Goal: Transaction & Acquisition: Book appointment/travel/reservation

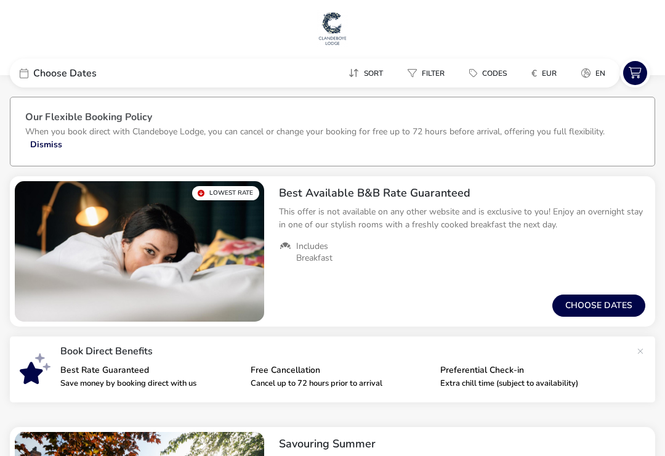
click at [47, 73] on span "Choose Dates" at bounding box center [64, 73] width 63 height 10
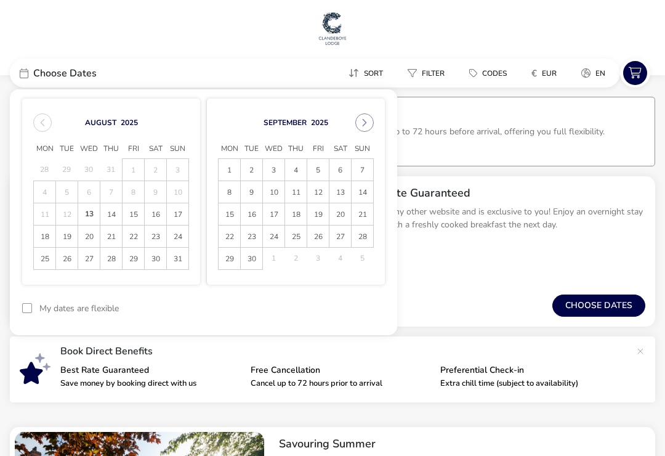
click at [371, 121] on button "Next Month" at bounding box center [364, 122] width 18 height 18
click at [364, 231] on span "26" at bounding box center [362, 237] width 20 height 22
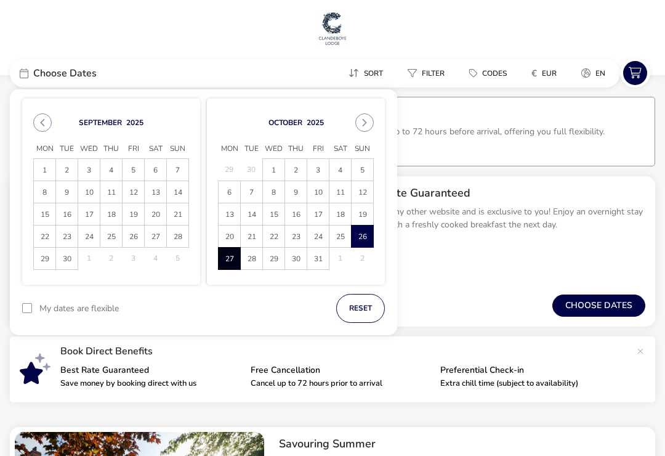
click at [228, 258] on span "27" at bounding box center [229, 259] width 20 height 22
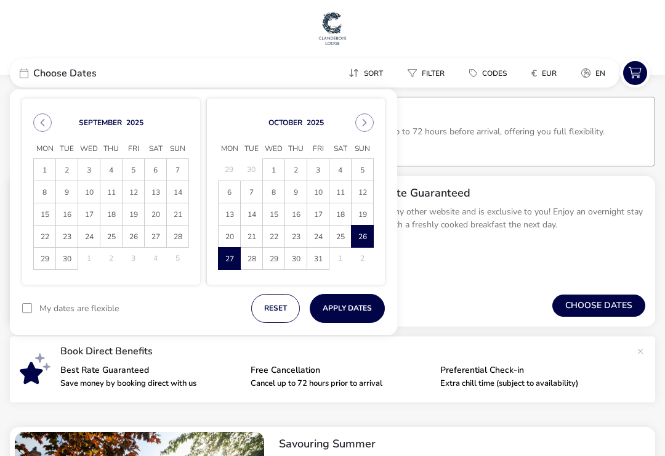
click at [364, 304] on button "Apply Dates" at bounding box center [347, 308] width 75 height 29
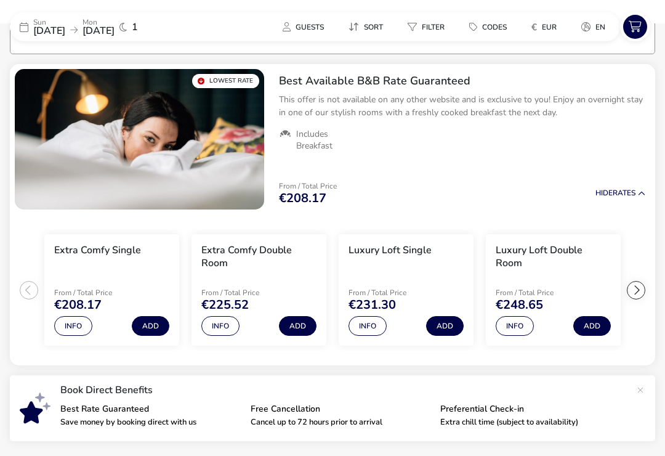
scroll to position [113, 0]
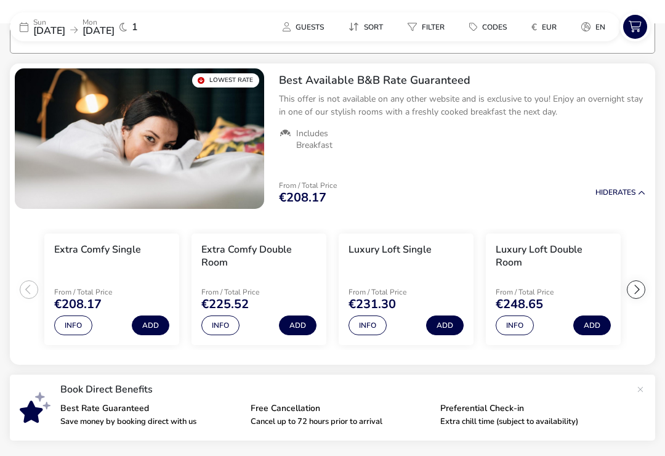
click at [545, 33] on button "€ EUR" at bounding box center [543, 27] width 45 height 18
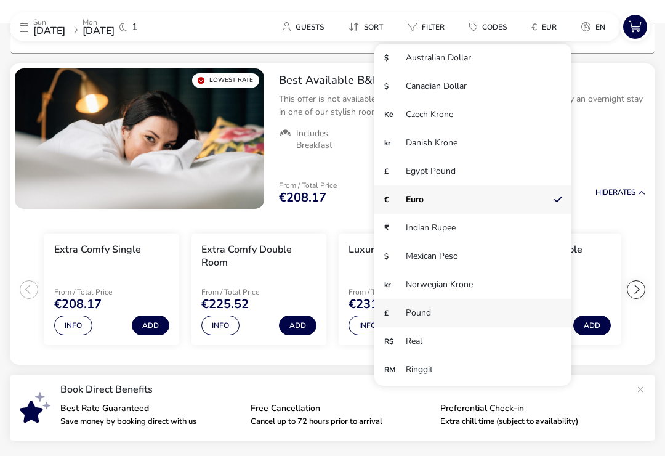
click at [427, 313] on li "£ Pound" at bounding box center [472, 313] width 197 height 28
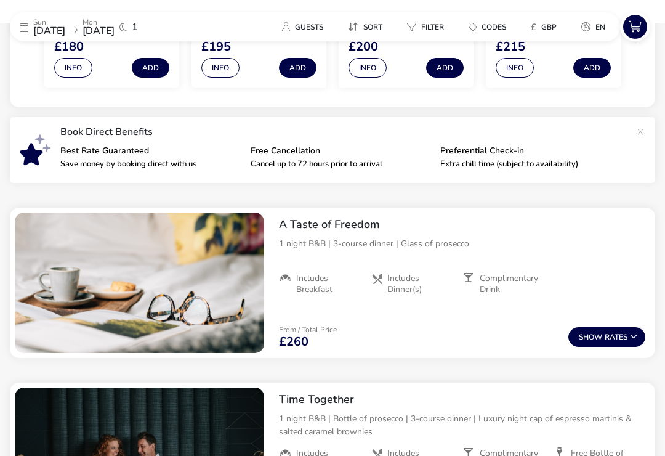
scroll to position [372, 0]
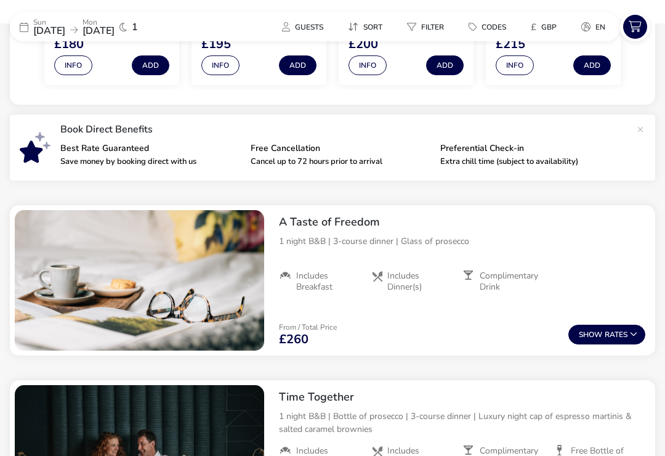
click at [617, 337] on button "Show Rates" at bounding box center [606, 334] width 77 height 20
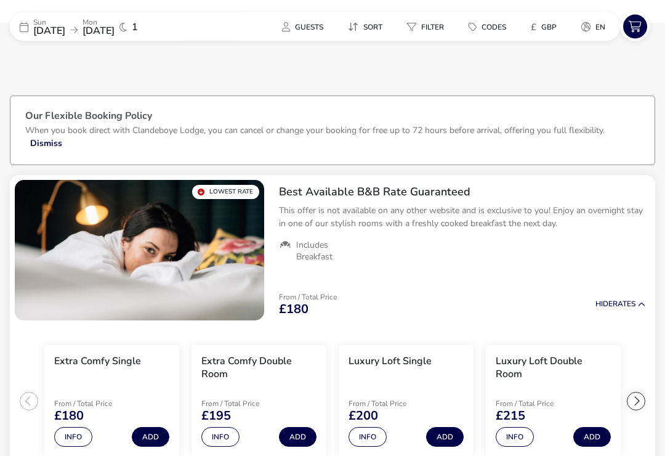
scroll to position [0, 0]
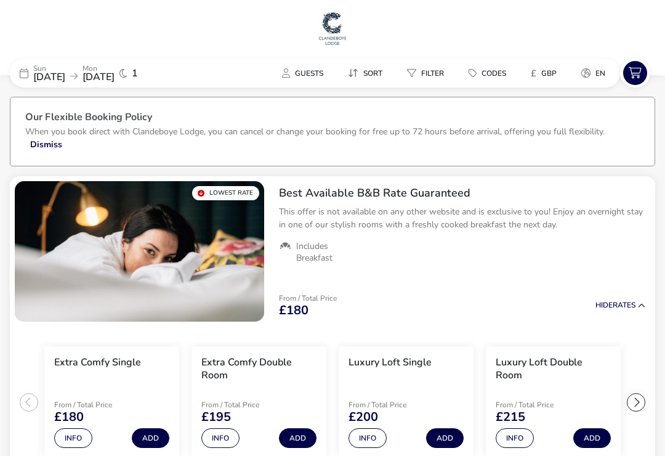
click at [50, 72] on span "[DATE]" at bounding box center [49, 77] width 32 height 14
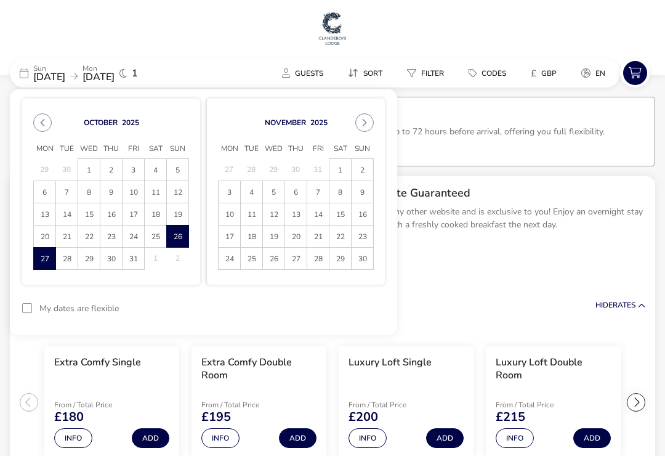
click at [151, 242] on span "25" at bounding box center [155, 237] width 20 height 22
click at [173, 234] on span "26" at bounding box center [177, 237] width 20 height 22
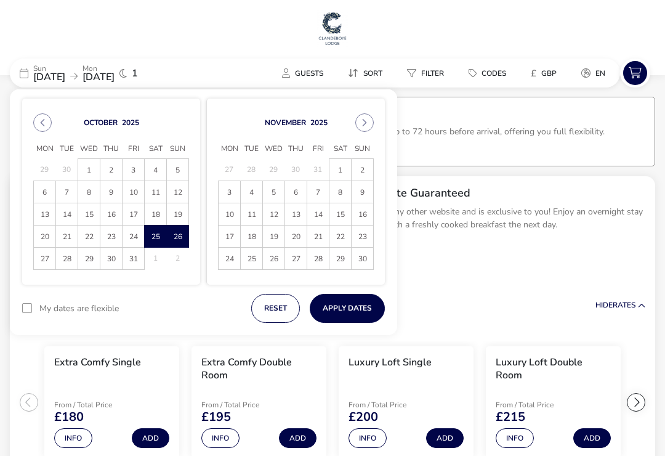
click at [361, 306] on button "Apply Dates" at bounding box center [347, 308] width 75 height 29
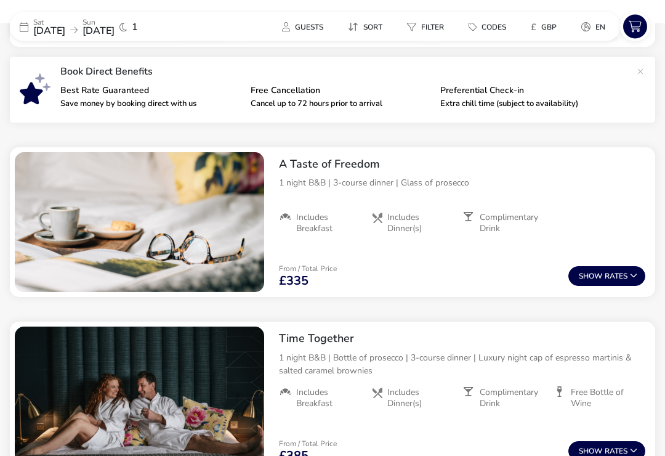
scroll to position [408, 0]
click at [65, 28] on span "[DATE]" at bounding box center [49, 31] width 32 height 14
click at [52, 33] on span "[DATE]" at bounding box center [49, 31] width 32 height 14
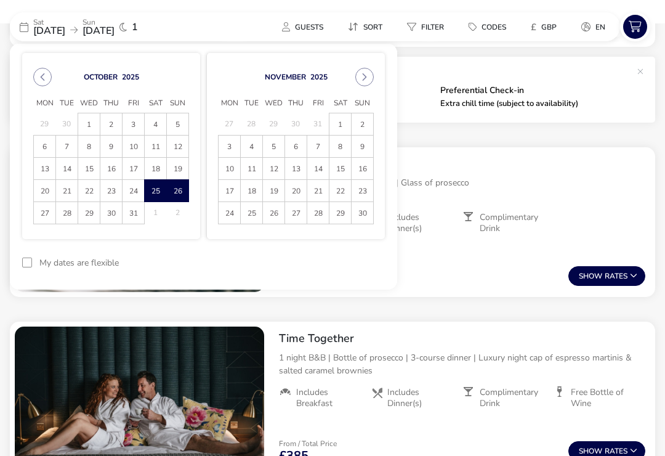
click at [371, 71] on button "Next Month" at bounding box center [364, 77] width 18 height 18
click at [371, 76] on button "Next Month" at bounding box center [364, 77] width 18 height 18
click at [374, 73] on div "[DATE] Mon Tue Wed Thu Fri Sat Sun 29 30 31 1 2 3 4 5 6 7 8 9 10 11 12 13 14 15…" at bounding box center [295, 146] width 179 height 186
click at [370, 77] on button "Next Month" at bounding box center [364, 77] width 18 height 18
click at [382, 127] on div "[DATE] Mon Tue Wed Thu Fri Sat Sun 26 27 28 29 30 31 1 2 3 4 5 6 7 8 9 10 11 12…" at bounding box center [295, 146] width 179 height 186
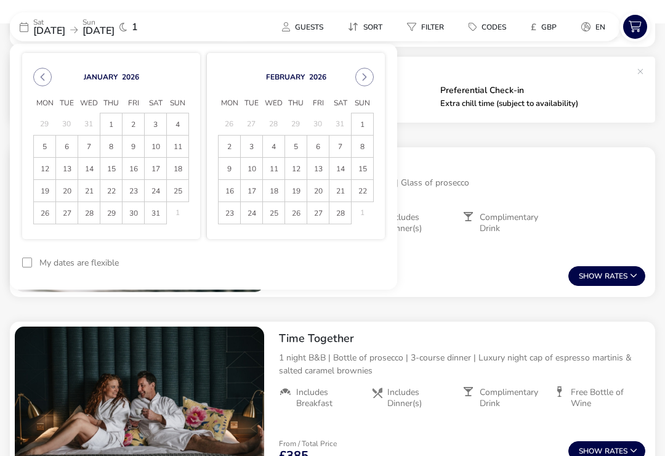
click at [362, 119] on span "1" at bounding box center [362, 125] width 20 height 22
click at [234, 150] on span "2" at bounding box center [229, 147] width 20 height 22
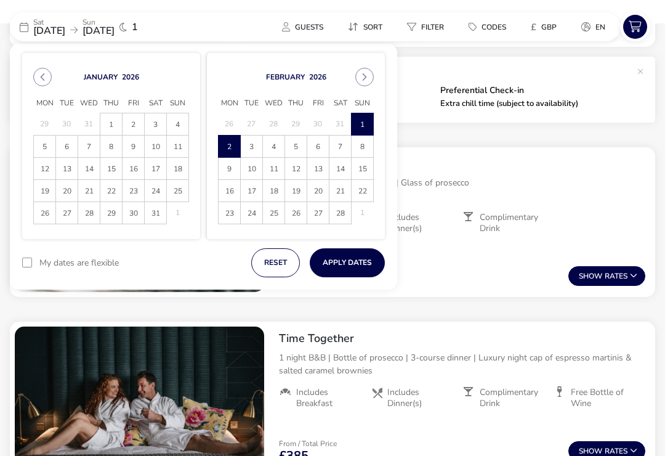
click at [365, 262] on button "Apply Dates" at bounding box center [347, 262] width 75 height 29
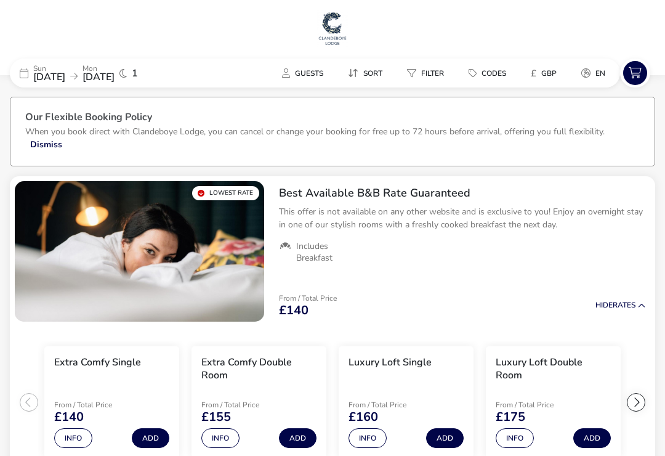
click at [496, 68] on span "Codes" at bounding box center [493, 73] width 25 height 10
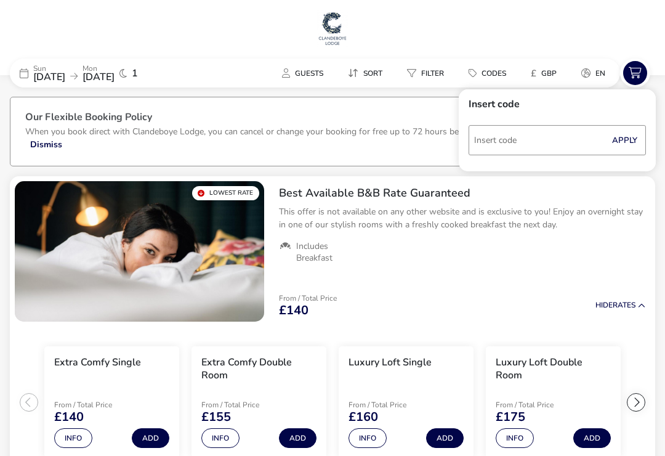
click at [550, 138] on input "Code" at bounding box center [557, 140] width 177 height 30
type input "RORY20"
click at [630, 148] on button "Apply" at bounding box center [625, 140] width 38 height 26
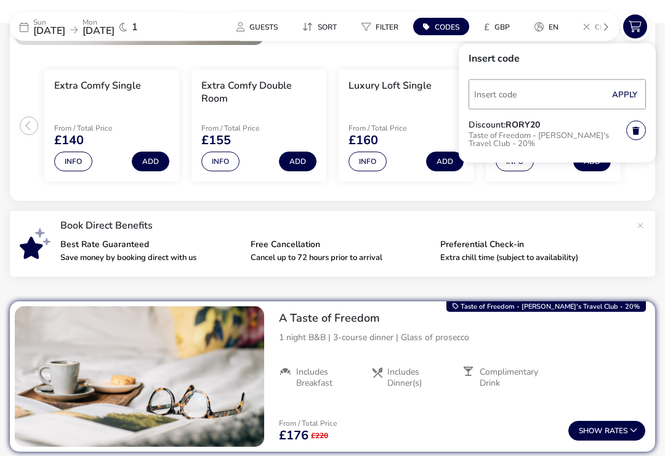
scroll to position [289, 0]
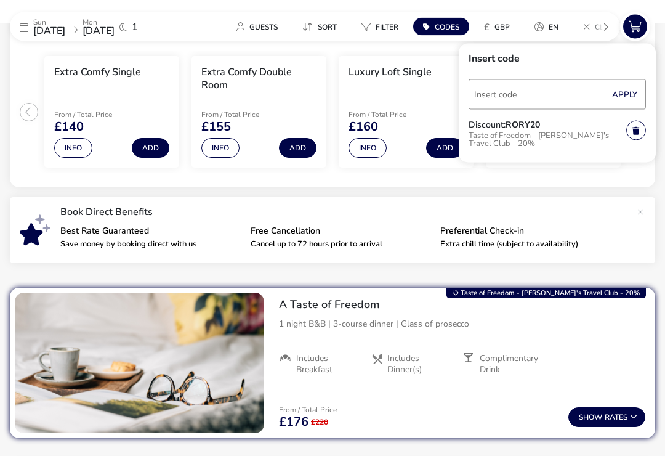
click at [606, 419] on button "Show Rates" at bounding box center [606, 418] width 77 height 20
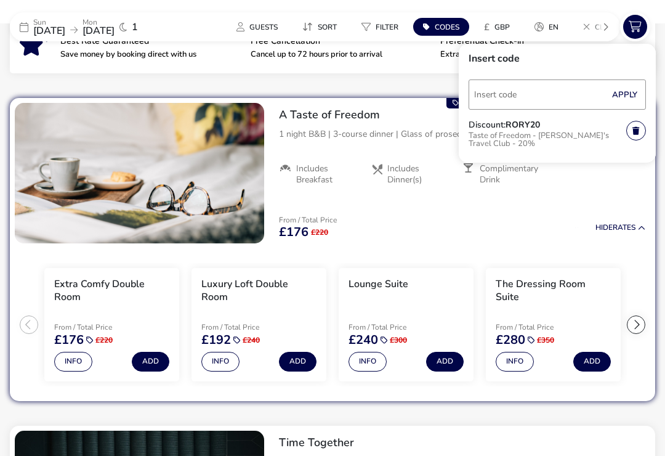
scroll to position [515, 0]
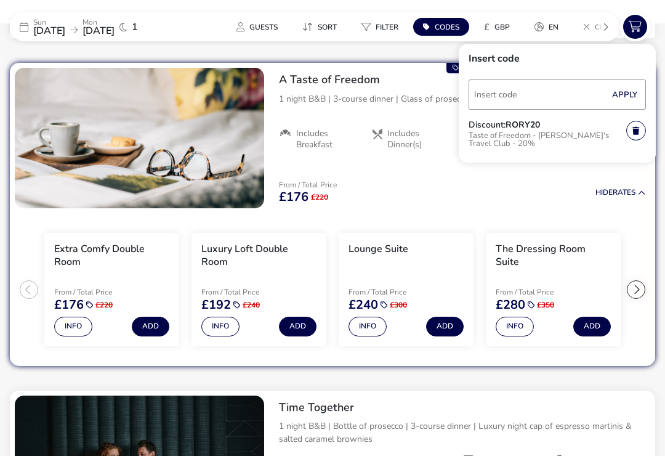
click at [204, 339] on li "Luxury Loft Double Room From / Total Price £192 £240 Info Add" at bounding box center [258, 289] width 135 height 113
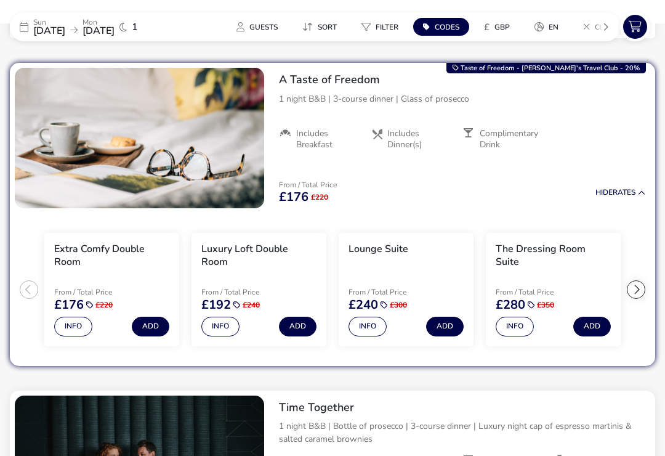
click at [209, 323] on button "Info" at bounding box center [220, 326] width 38 height 20
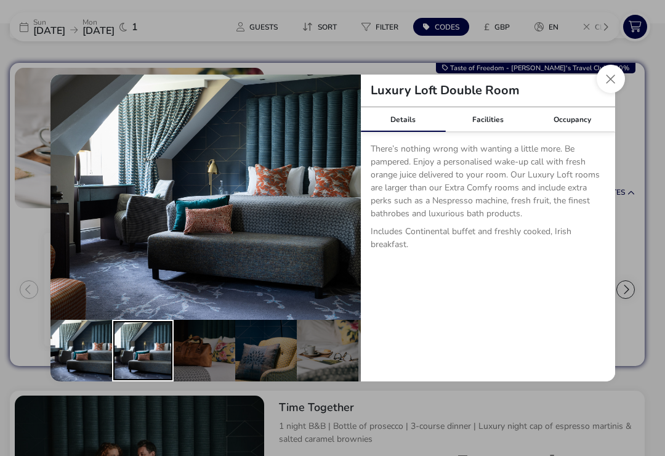
click at [163, 362] on div "details" at bounding box center [143, 351] width 62 height 62
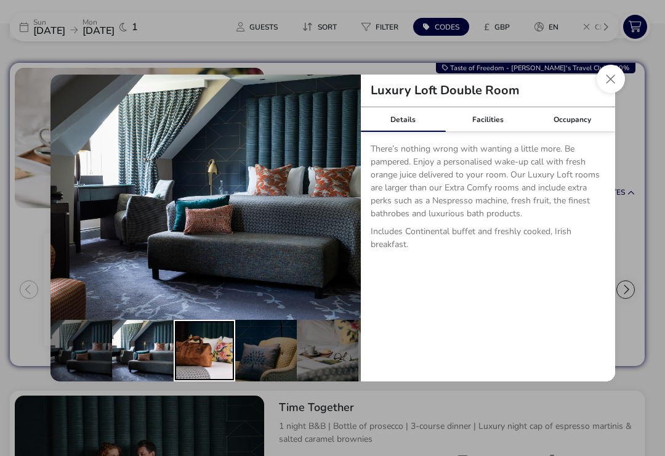
click at [212, 369] on div "details" at bounding box center [205, 351] width 62 height 62
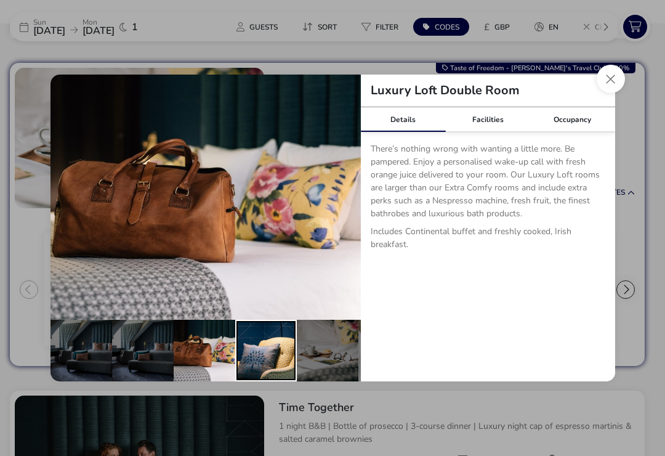
click at [267, 368] on div "details" at bounding box center [266, 351] width 62 height 62
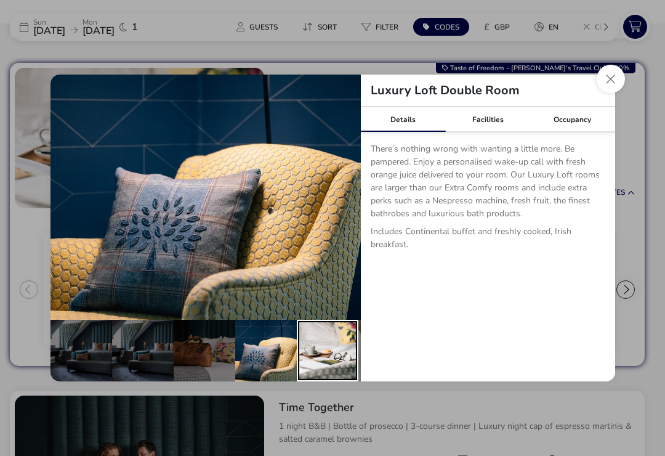
click at [314, 360] on div "details" at bounding box center [328, 351] width 62 height 62
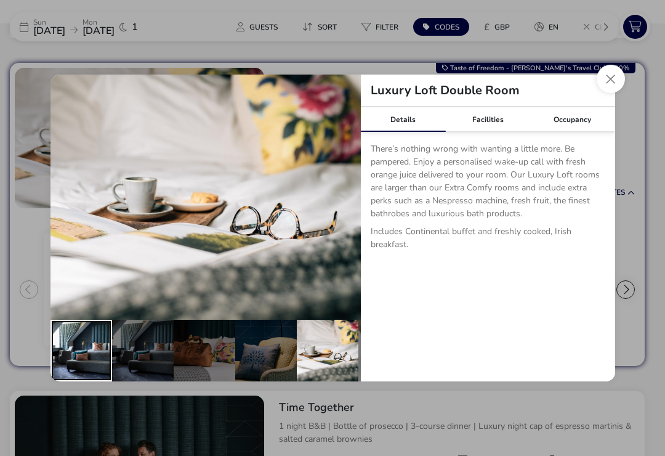
click at [97, 357] on div "details" at bounding box center [81, 351] width 62 height 62
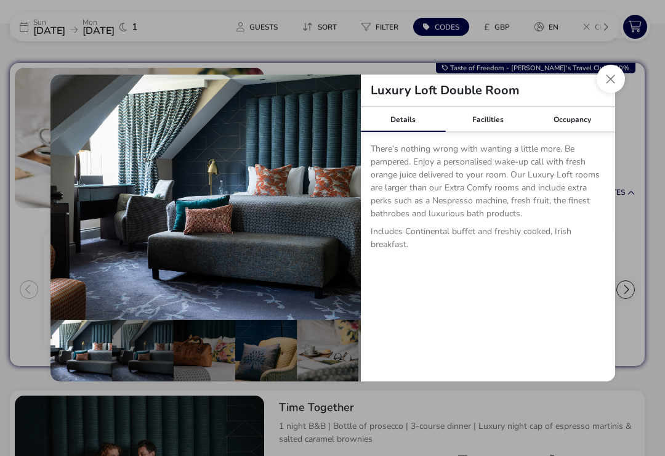
click at [612, 87] on button "Close dialog" at bounding box center [611, 79] width 28 height 28
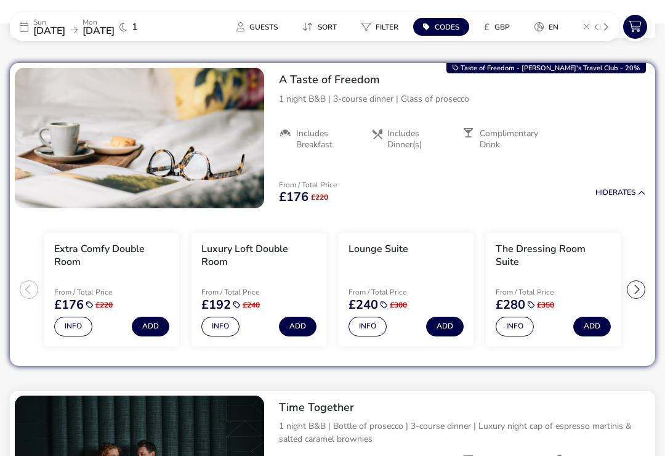
click at [80, 325] on button "Info" at bounding box center [73, 326] width 38 height 20
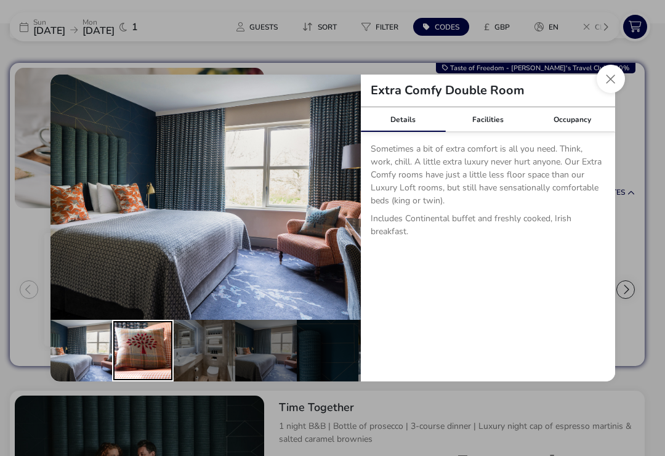
click at [139, 355] on div "details" at bounding box center [143, 351] width 62 height 62
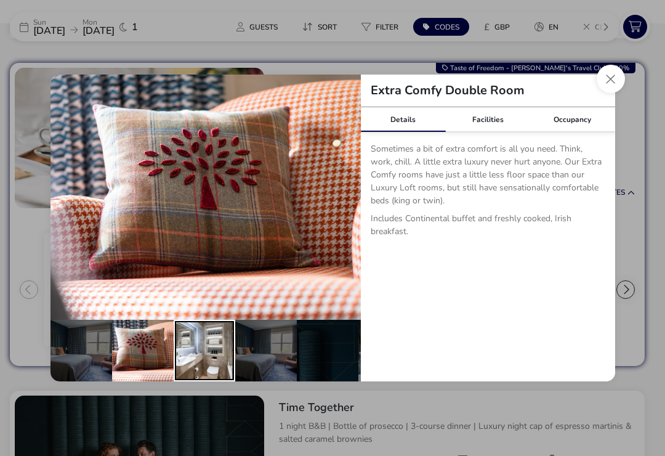
click at [199, 358] on div "details" at bounding box center [205, 351] width 62 height 62
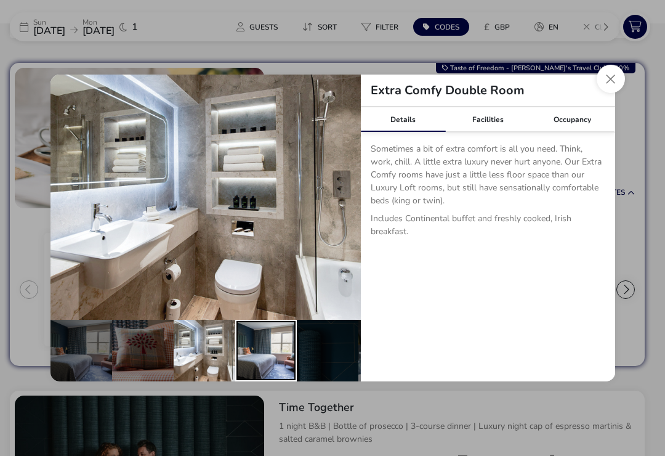
click at [264, 375] on div "details" at bounding box center [266, 351] width 62 height 62
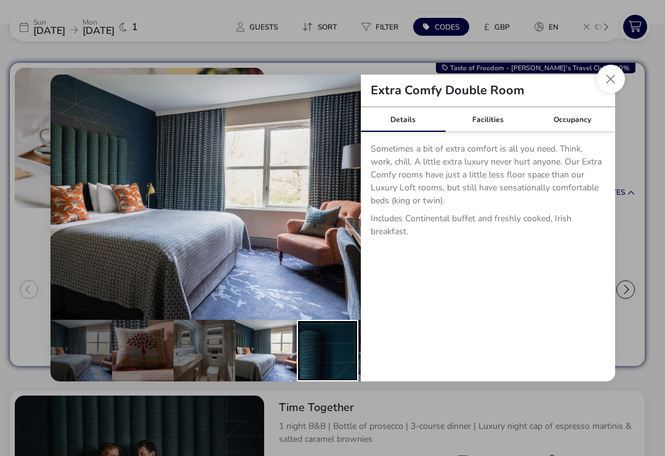
click at [315, 374] on div "details" at bounding box center [328, 351] width 62 height 62
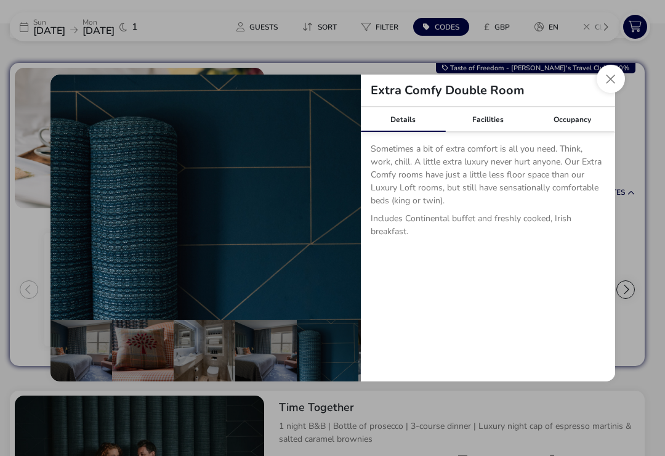
click at [611, 87] on button "Close dialog" at bounding box center [611, 79] width 28 height 28
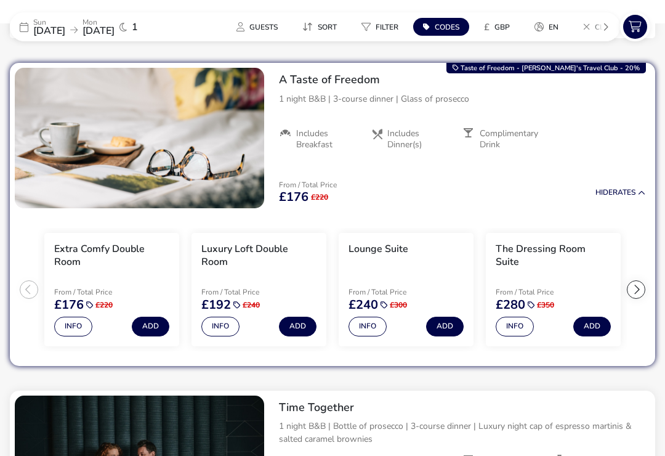
click at [147, 329] on button "Add" at bounding box center [151, 326] width 38 height 20
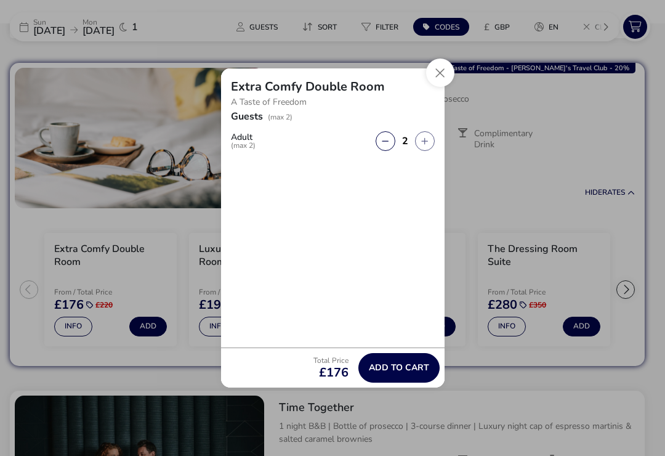
click at [407, 372] on span "Add to cart" at bounding box center [399, 367] width 60 height 9
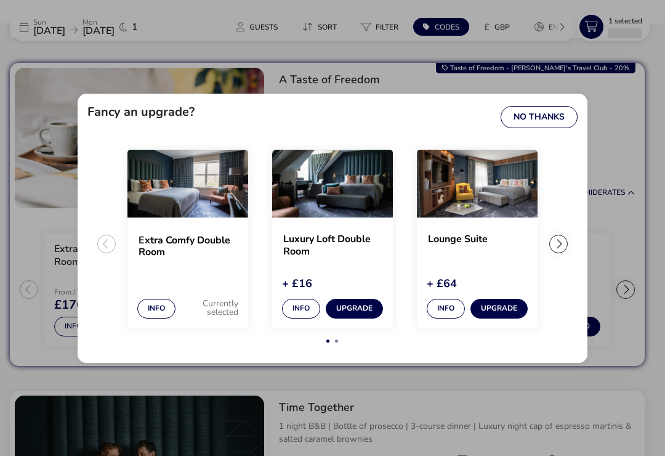
click at [552, 120] on button "No Thanks" at bounding box center [539, 117] width 77 height 22
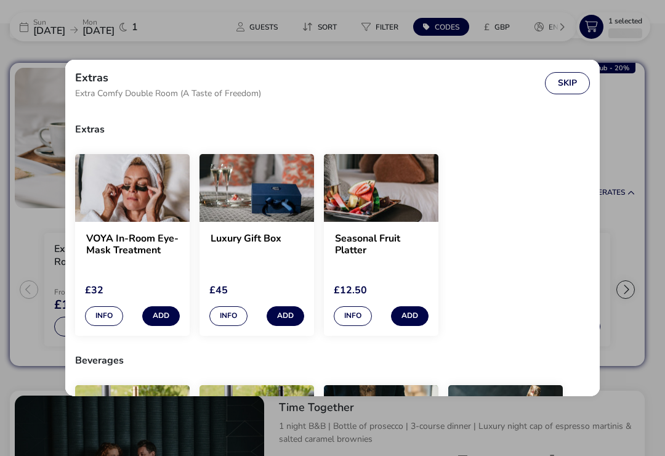
click at [561, 91] on button "Skip" at bounding box center [567, 83] width 45 height 22
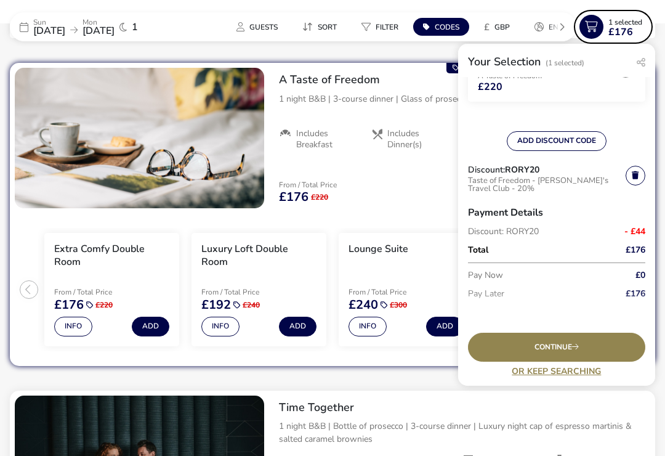
scroll to position [84, 0]
click at [602, 356] on div "Continue" at bounding box center [556, 346] width 177 height 29
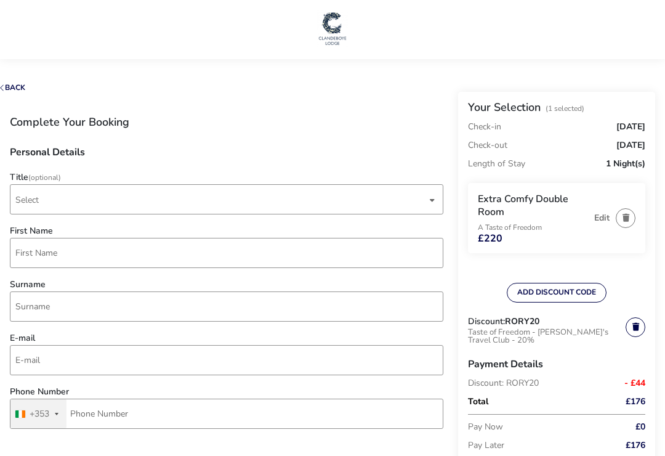
click at [49, 212] on span "Select" at bounding box center [220, 199] width 411 height 29
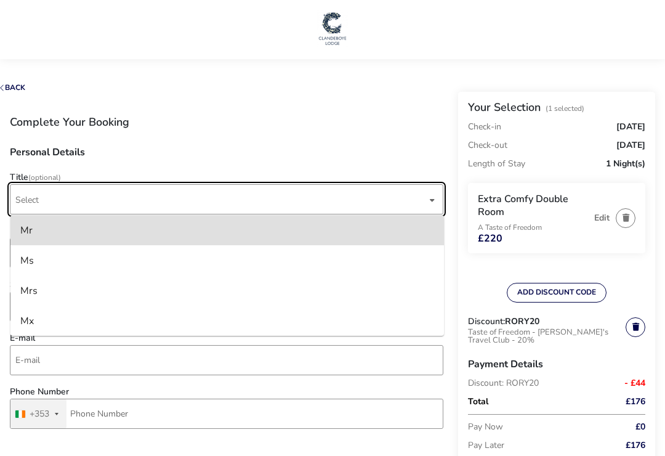
click at [43, 264] on li "Ms" at bounding box center [226, 260] width 433 height 30
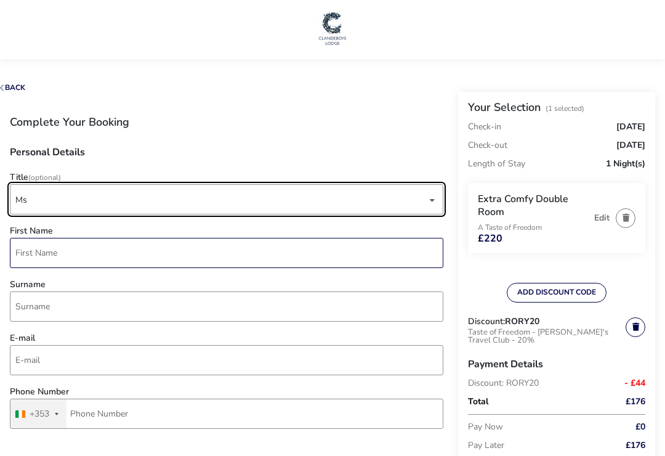
click at [36, 260] on input "First Name" at bounding box center [226, 253] width 433 height 30
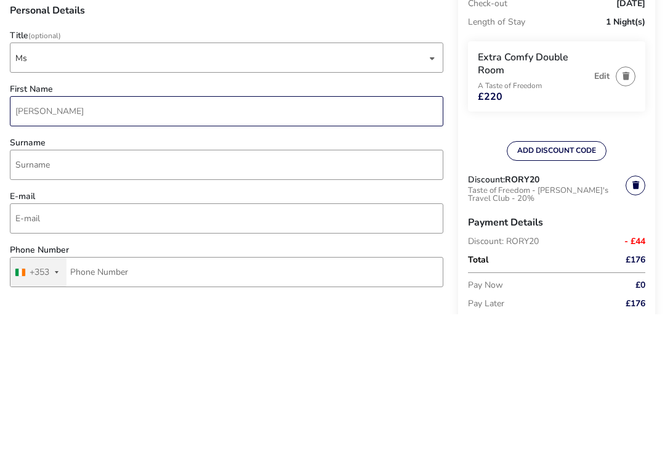
type input "[PERSON_NAME]"
click at [38, 291] on input "Surname" at bounding box center [226, 306] width 433 height 30
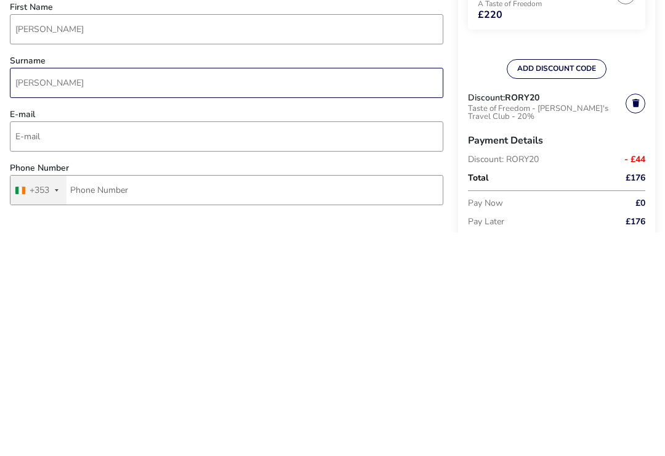
type input "[PERSON_NAME]"
click at [25, 345] on input "E-mail" at bounding box center [226, 360] width 433 height 30
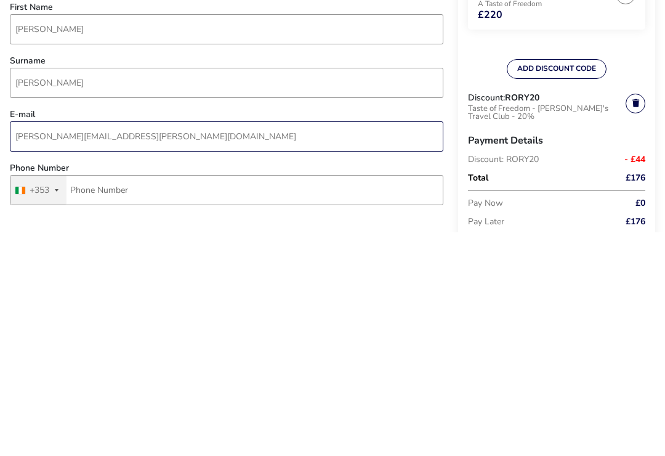
type input "[PERSON_NAME][EMAIL_ADDRESS][PERSON_NAME][DOMAIN_NAME]"
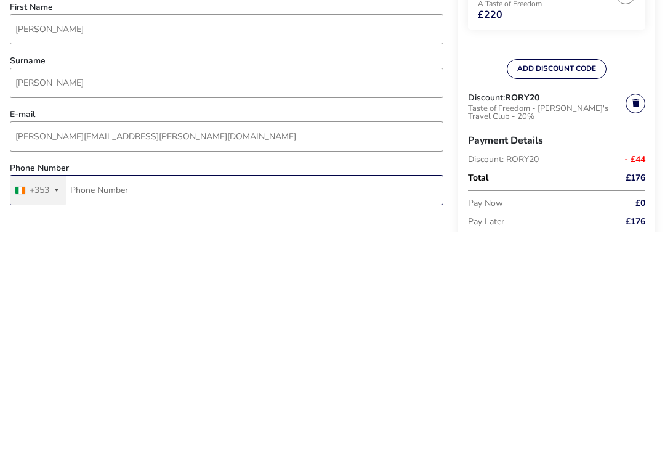
click at [387, 398] on input "Phone Number" at bounding box center [226, 413] width 433 height 30
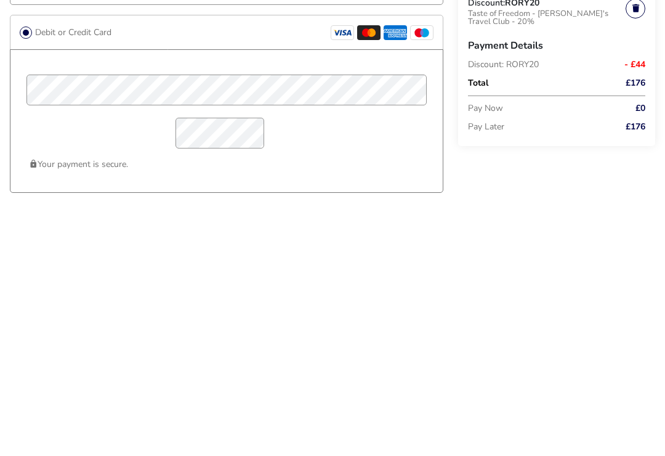
scroll to position [791, 0]
type input "86 388 0732"
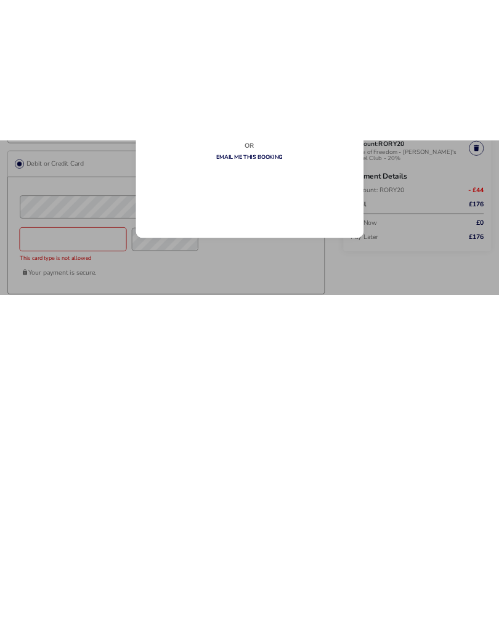
scroll to position [1042, 0]
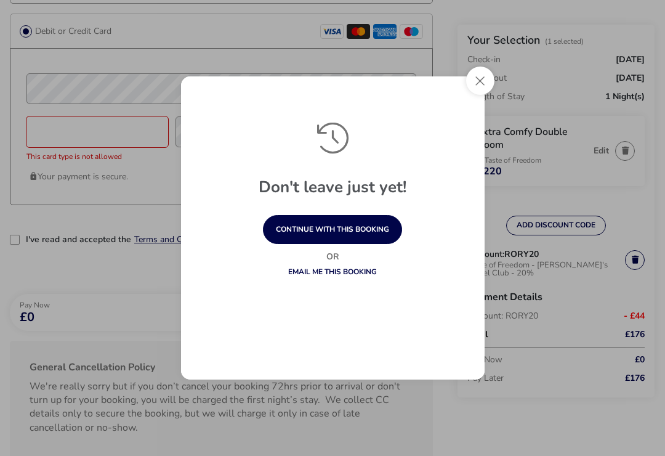
click at [380, 238] on button "continue with this booking" at bounding box center [332, 229] width 139 height 29
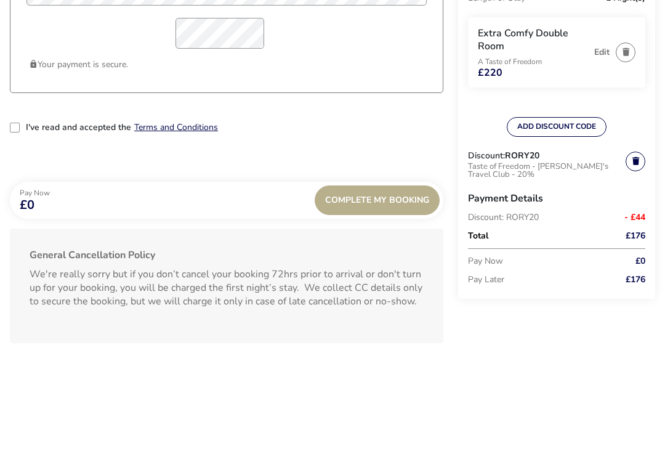
click at [19, 221] on div "2-term_condi" at bounding box center [15, 226] width 10 height 10
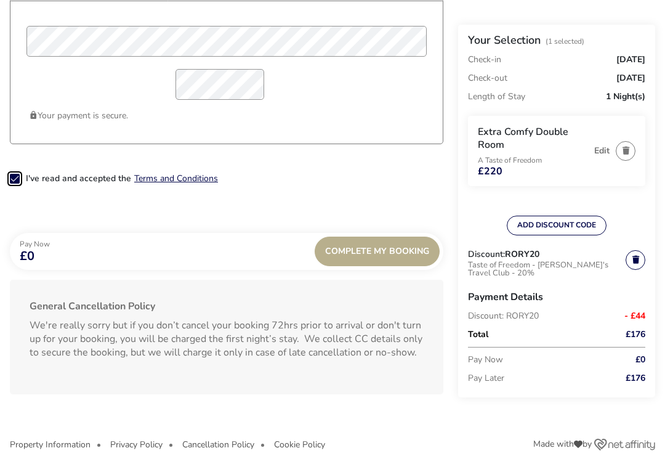
scroll to position [7, 6]
click at [405, 254] on span "Complete My Booking" at bounding box center [377, 250] width 104 height 9
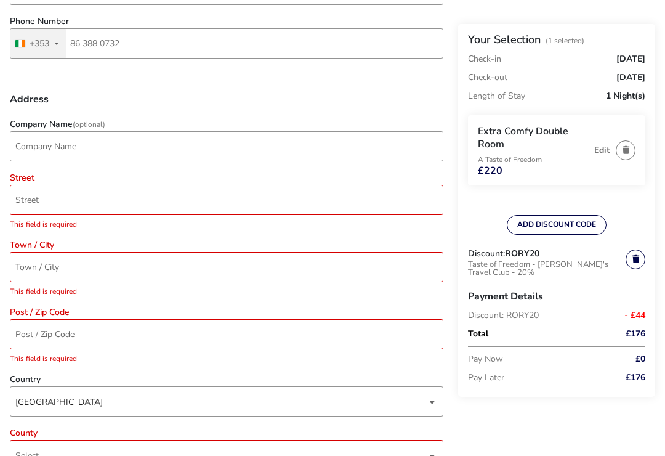
scroll to position [334, 0]
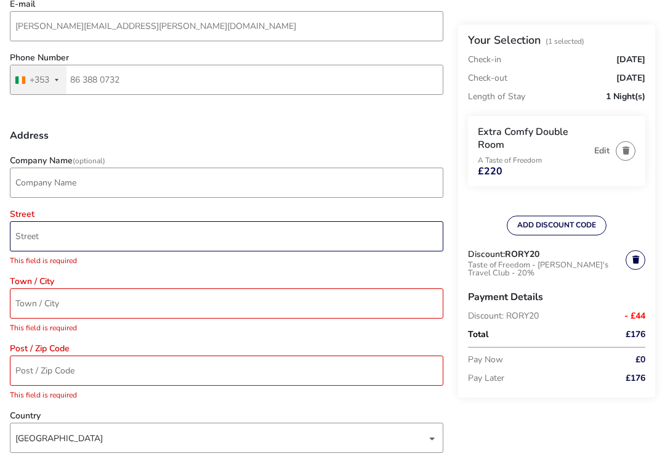
click at [366, 251] on input "Street" at bounding box center [226, 236] width 433 height 30
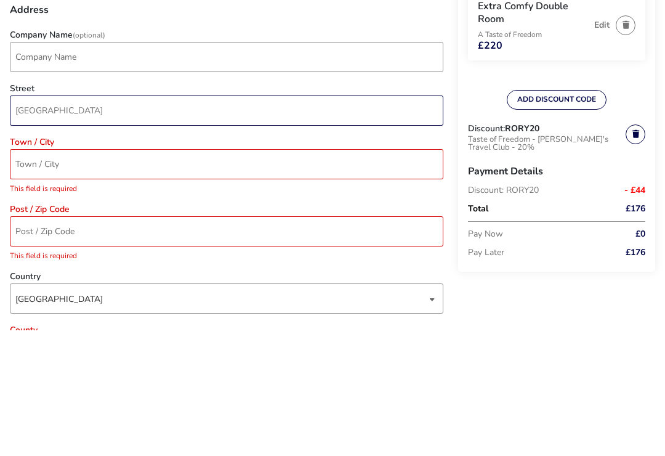
type input "[GEOGRAPHIC_DATA]"
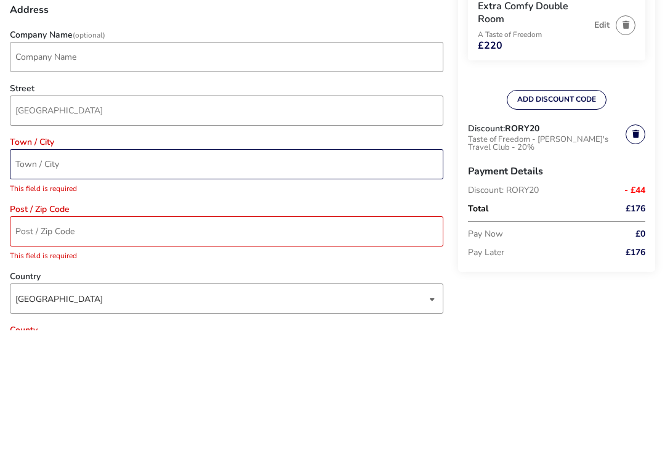
click at [282, 275] on input "Town / City" at bounding box center [226, 290] width 433 height 30
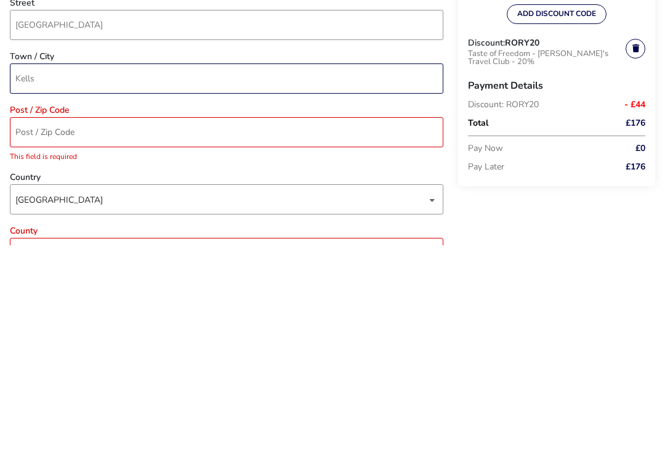
type input "Kells"
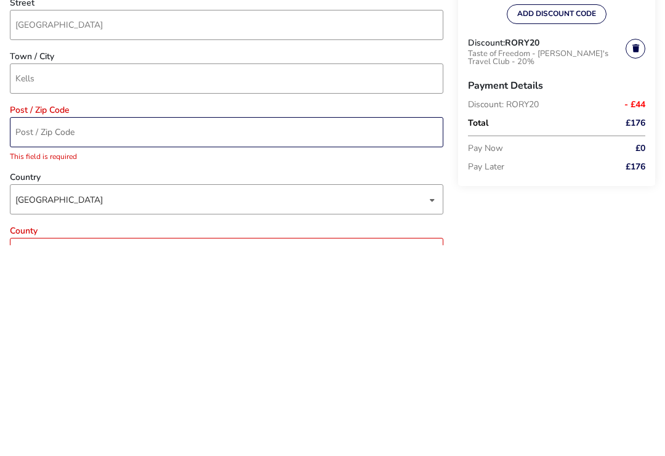
click at [318, 328] on input "Post / Zip Code" at bounding box center [226, 343] width 433 height 30
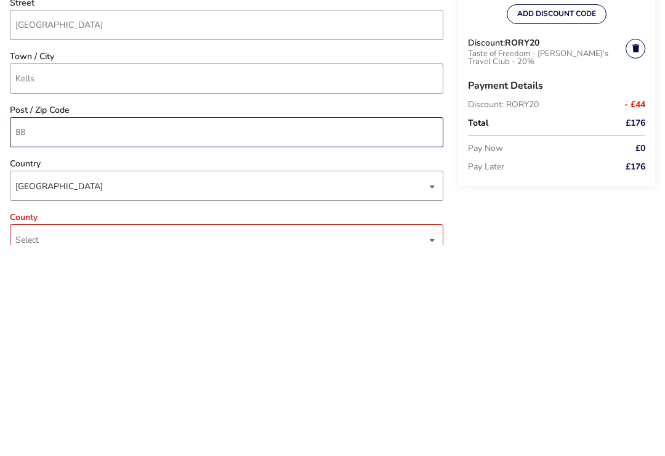
type input "8"
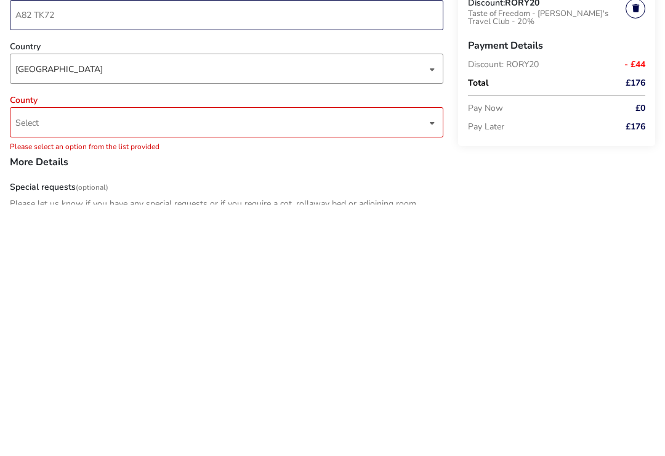
scroll to position [411, 0]
type input "A82 TK72"
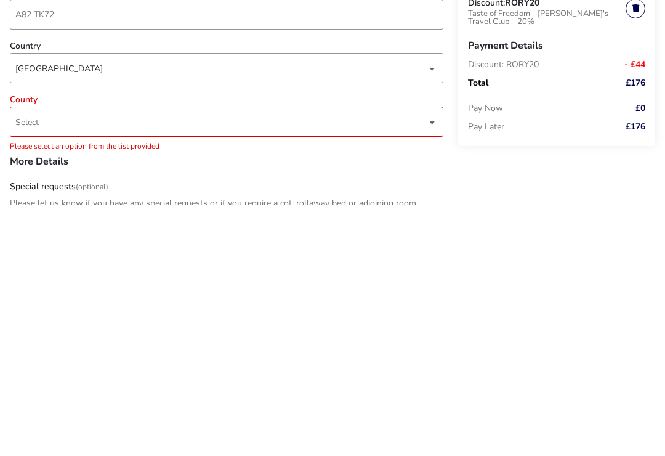
click at [386, 358] on span "Select" at bounding box center [220, 372] width 411 height 29
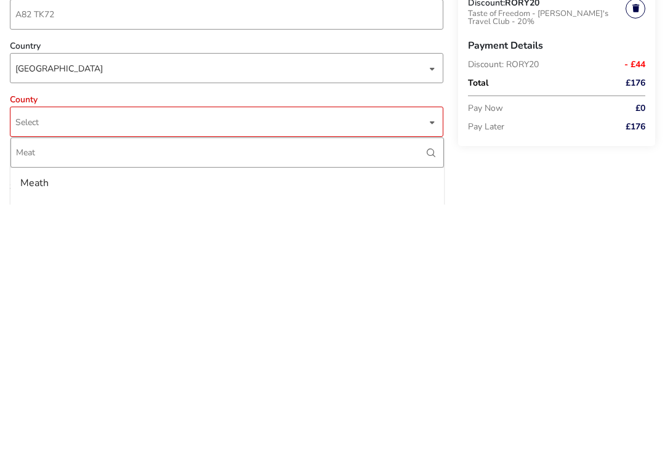
type input "Meath"
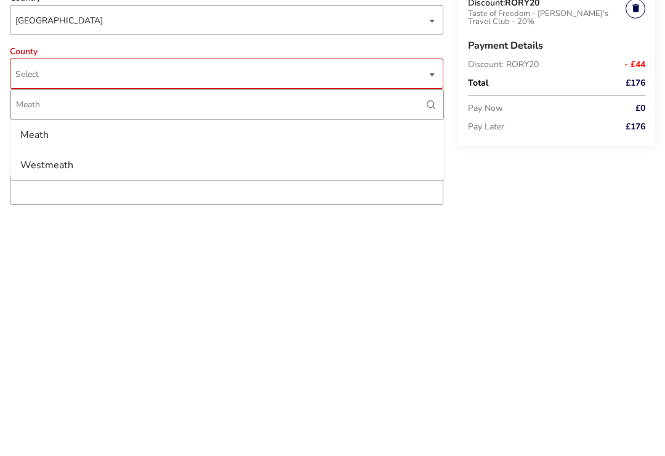
scroll to position [710, 0]
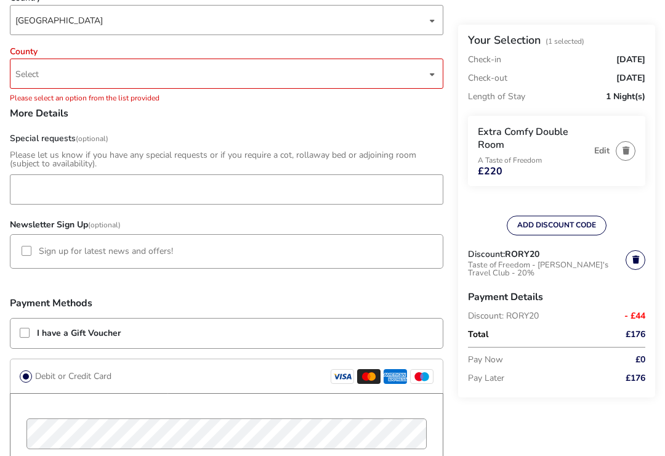
click at [364, 76] on span "Select" at bounding box center [220, 73] width 411 height 29
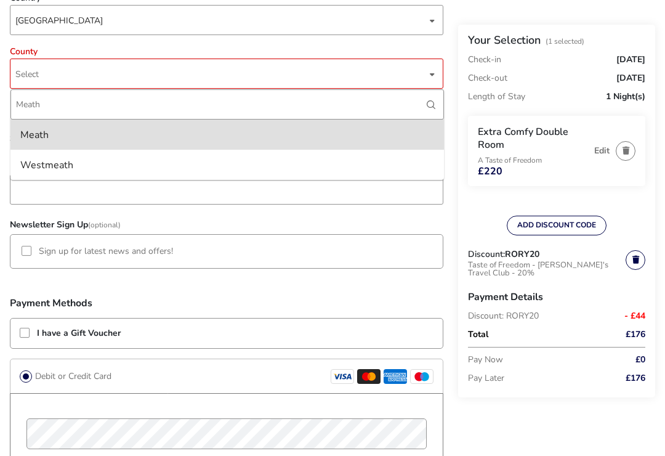
click at [57, 147] on li "Meath" at bounding box center [226, 134] width 433 height 30
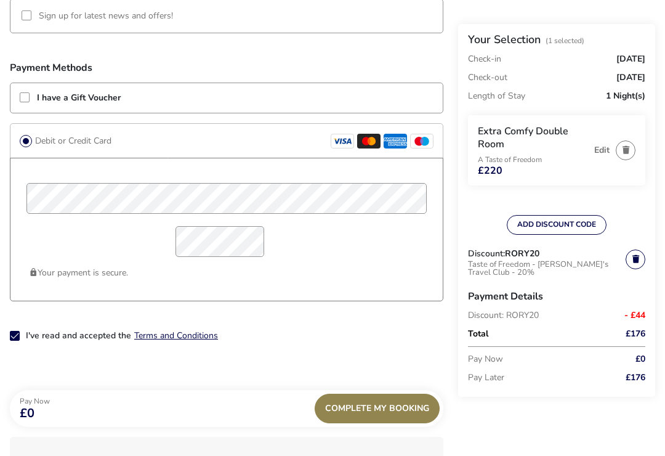
scroll to position [933, 0]
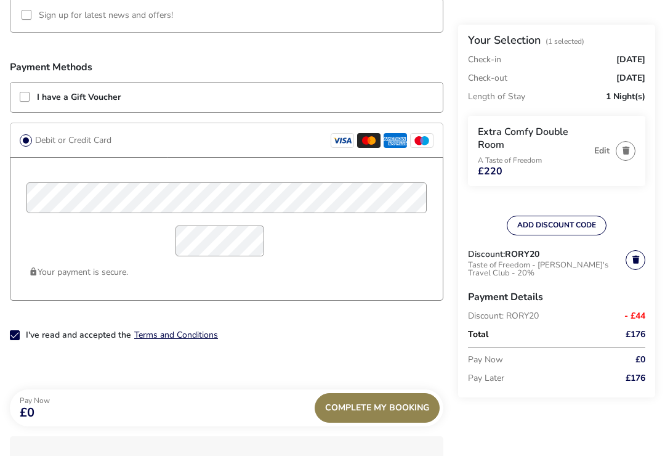
click at [400, 401] on div "Complete My Booking" at bounding box center [377, 408] width 125 height 30
